Goal: Transaction & Acquisition: Book appointment/travel/reservation

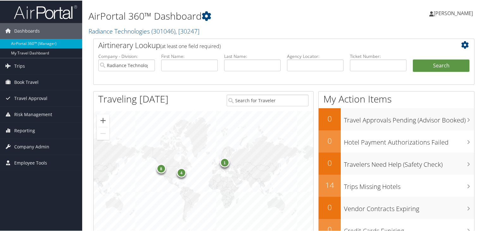
click at [339, 26] on div "[PERSON_NAME] [PERSON_NAME] My Settings Travel Agency Contacts View Travel Prof…" at bounding box center [405, 15] width 162 height 24
click at [35, 80] on span "Book Travel" at bounding box center [26, 82] width 24 height 16
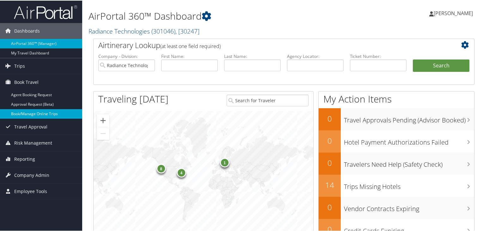
click at [32, 110] on link "Book/Manage Online Trips" at bounding box center [41, 112] width 82 height 9
